Goal: Transaction & Acquisition: Purchase product/service

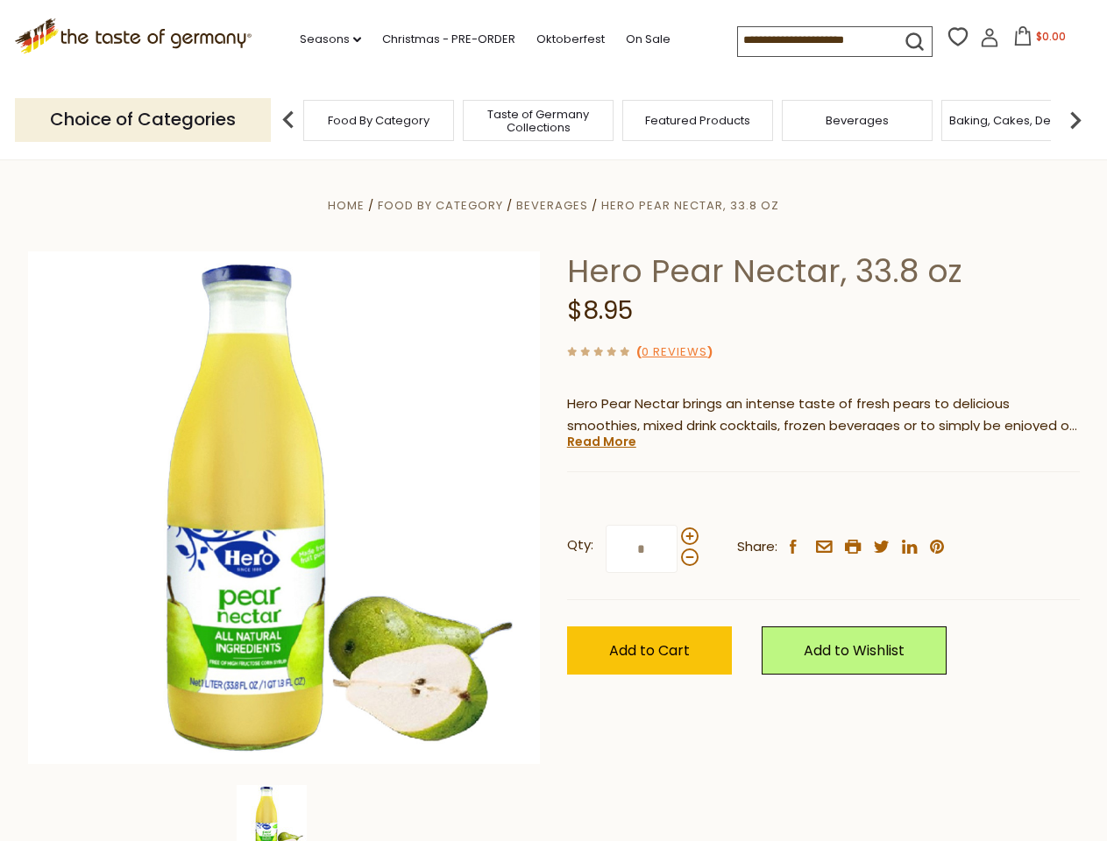
click at [553, 421] on div "Home Food By Category [GEOGRAPHIC_DATA] Hero Pear Nectar, 33.8 oz Hero Pear Nec…" at bounding box center [554, 532] width 1078 height 675
click at [323, 39] on link "Seasons dropdown_arrow" at bounding box center [330, 39] width 61 height 19
click at [813, 40] on input at bounding box center [812, 39] width 148 height 25
click at [1036, 41] on span "$0.00" at bounding box center [1051, 36] width 30 height 15
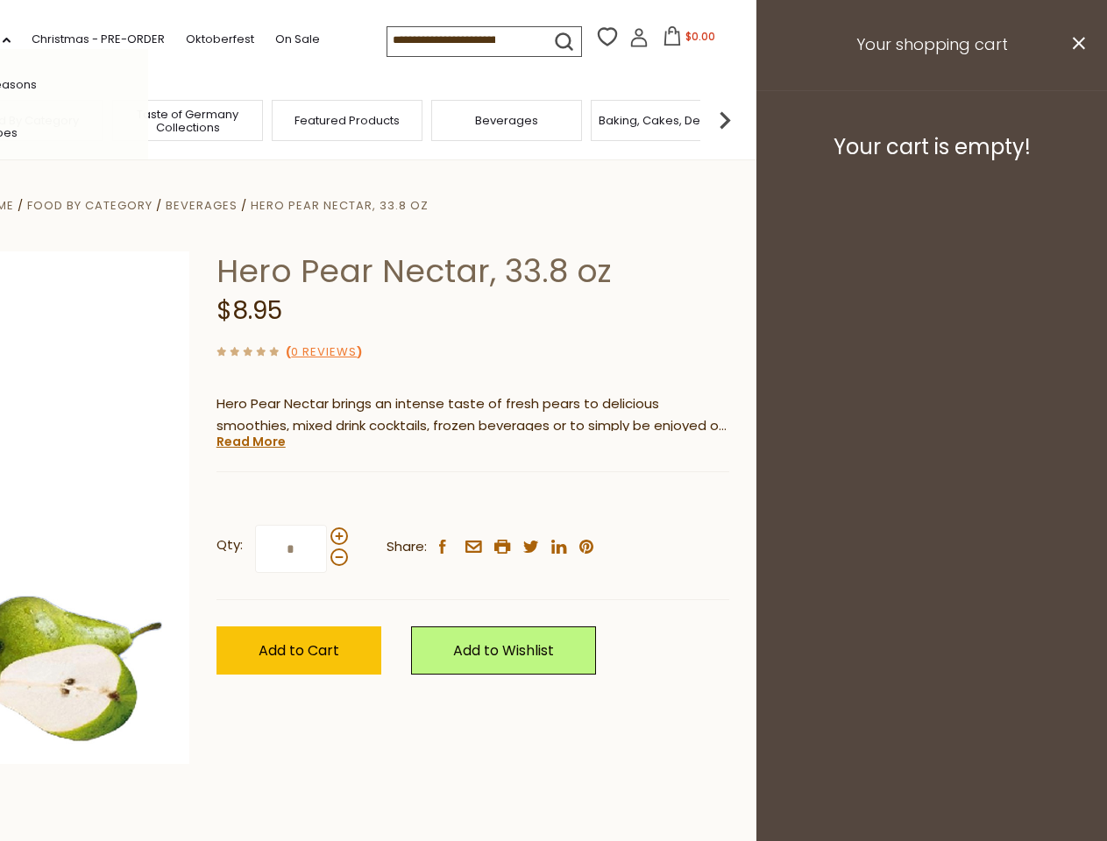
click at [148, 119] on div "All Seasons Recipes Game Day [DATE] [DATE] [DATE][PERSON_NAME] [DATE] Springfes…" at bounding box center [48, 420] width 199 height 743
click at [1075, 119] on footer "Your cart is empty!" at bounding box center [931, 146] width 351 height 113
click at [553, 500] on div "Qty: * Share: facebook email printer twitter linkedin pinterest" at bounding box center [472, 550] width 513 height 102
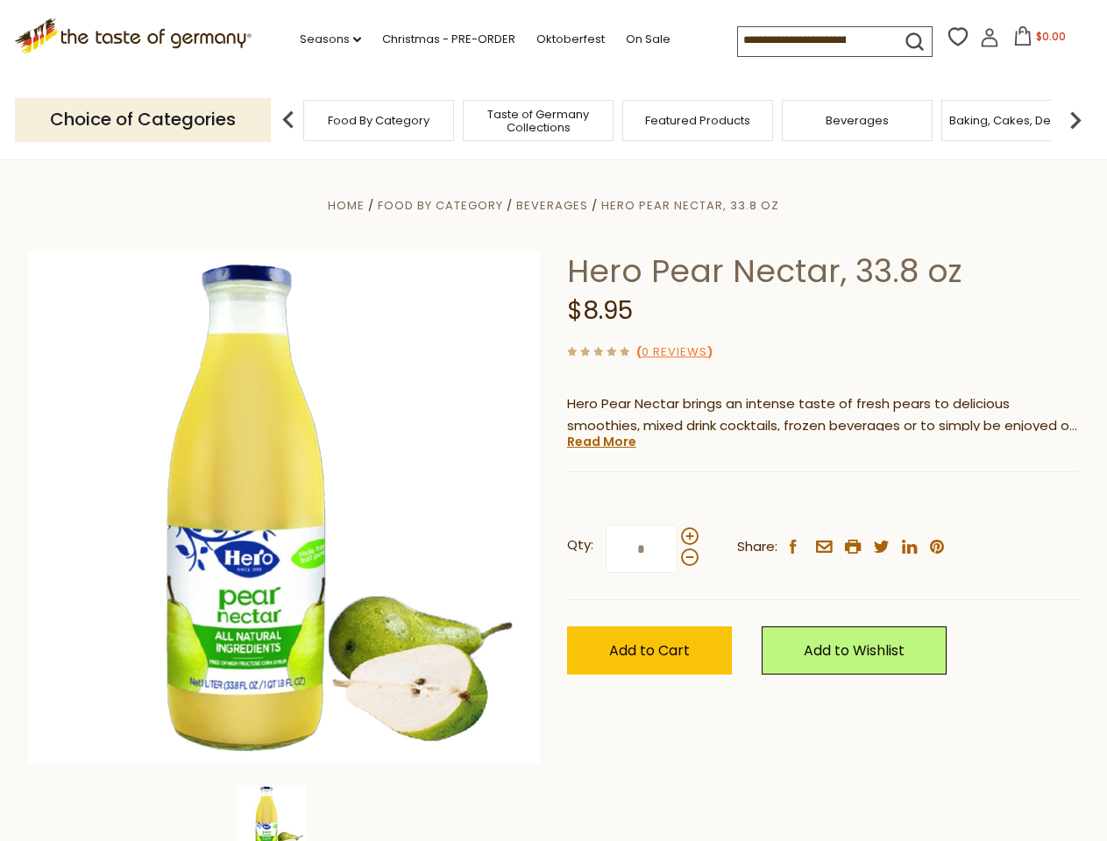
click at [284, 813] on div "Home Food By Category [GEOGRAPHIC_DATA] Hero Pear Nectar, 33.8 oz Hero Pear Nec…" at bounding box center [554, 532] width 1078 height 675
click at [284, 813] on img at bounding box center [272, 820] width 70 height 70
click at [600, 442] on link "Read More" at bounding box center [601, 442] width 69 height 18
